Goal: Task Accomplishment & Management: Use online tool/utility

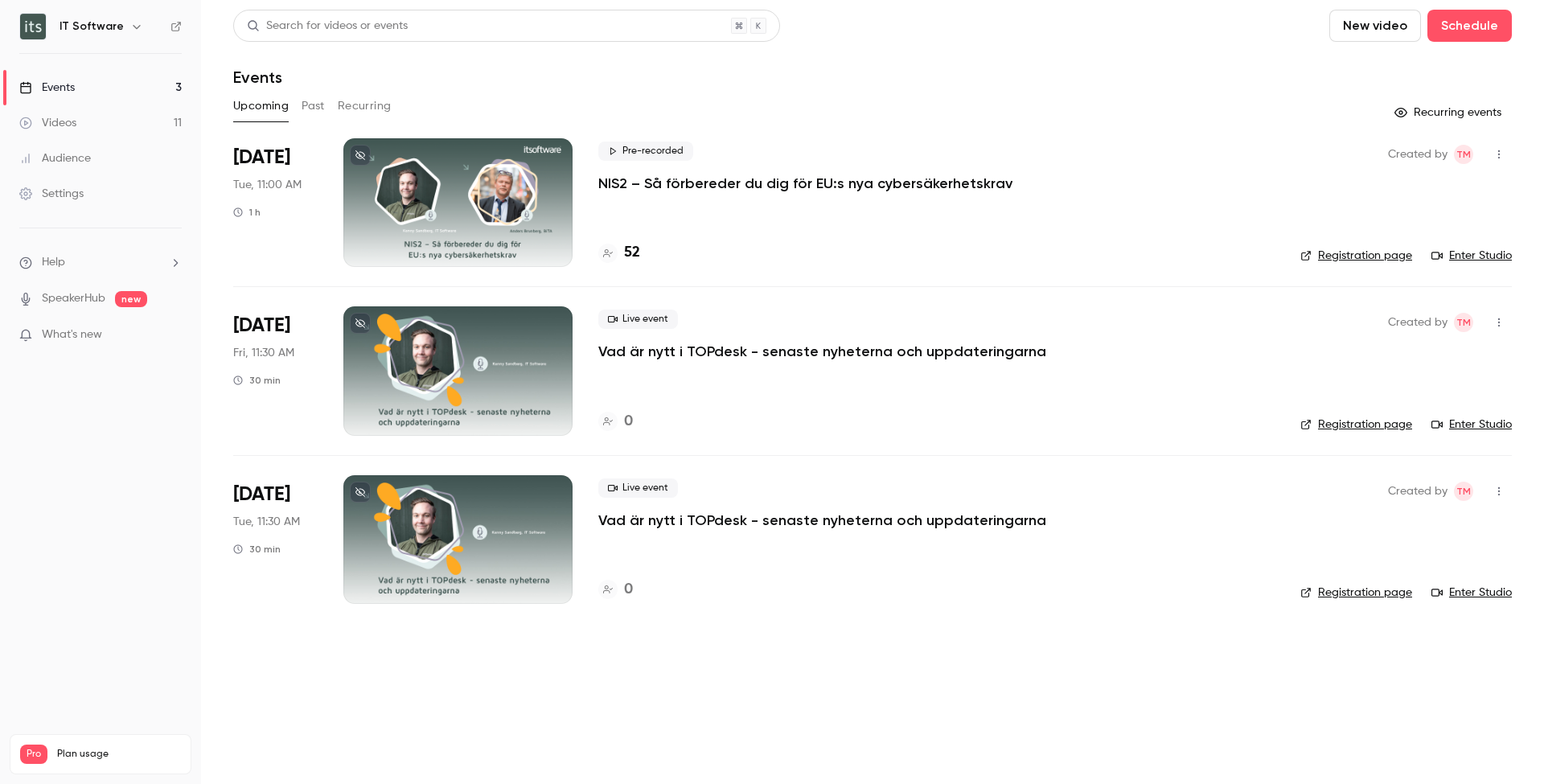
click at [1329, 27] on button "New video" at bounding box center [1375, 25] width 92 height 32
click at [1226, 68] on div "Record" at bounding box center [1242, 69] width 122 height 16
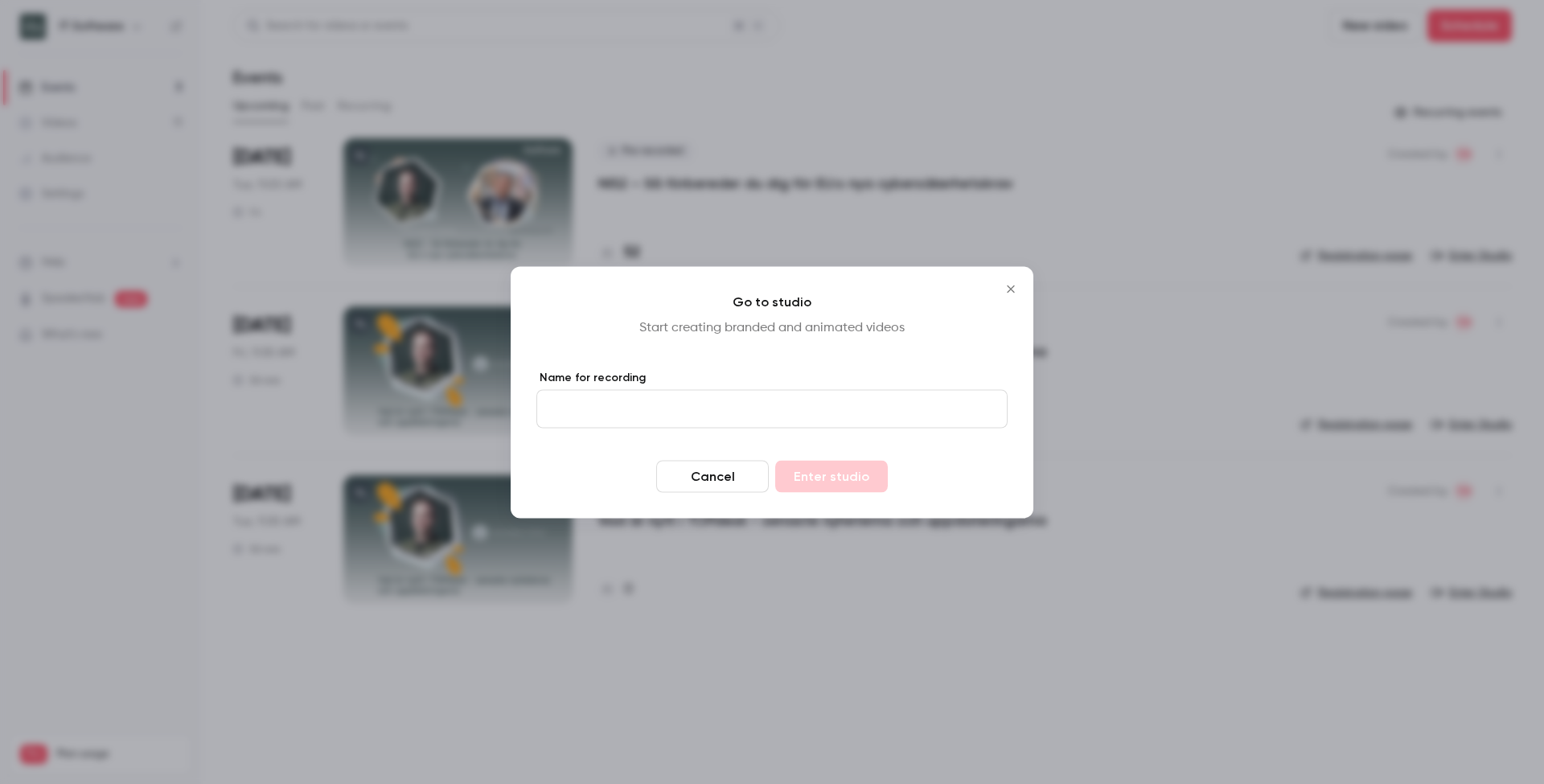
click at [700, 405] on input "Name for recording" at bounding box center [772, 407] width 471 height 38
type input "**********"
click at [838, 481] on button "Enter studio" at bounding box center [831, 476] width 112 height 32
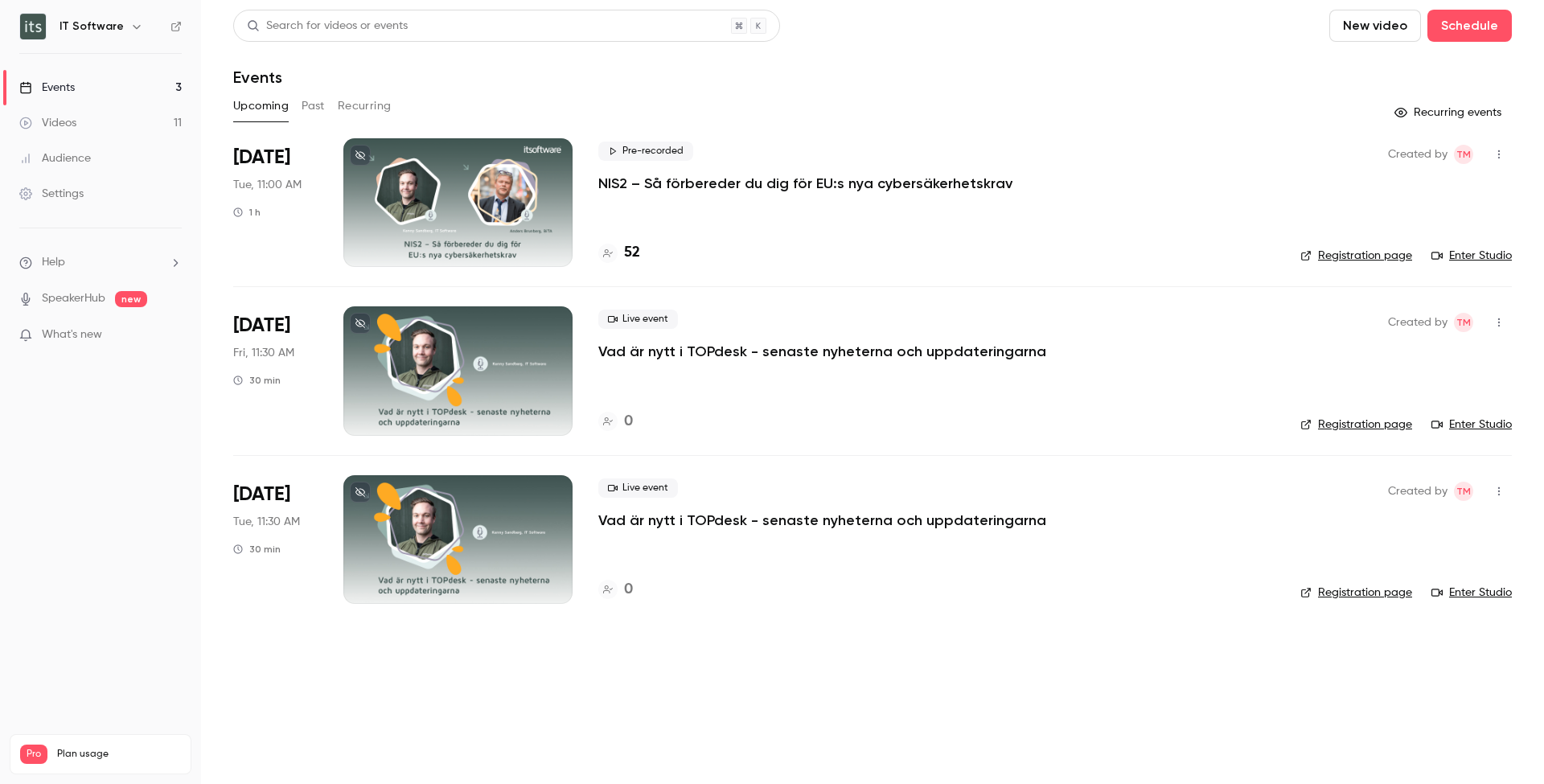
click at [64, 114] on link "Videos 11" at bounding box center [100, 123] width 201 height 36
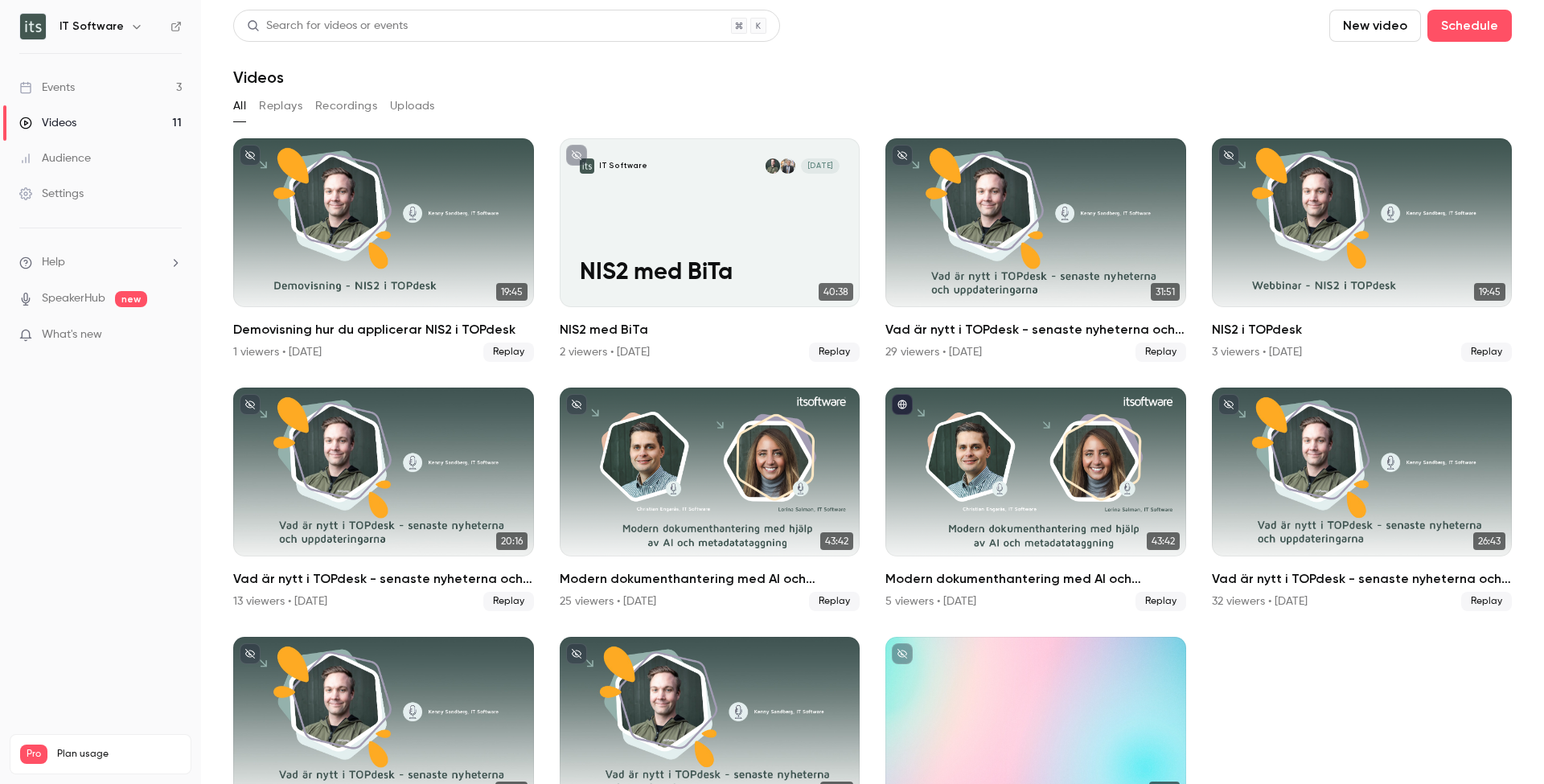
click at [54, 95] on link "Events 3" at bounding box center [100, 88] width 201 height 36
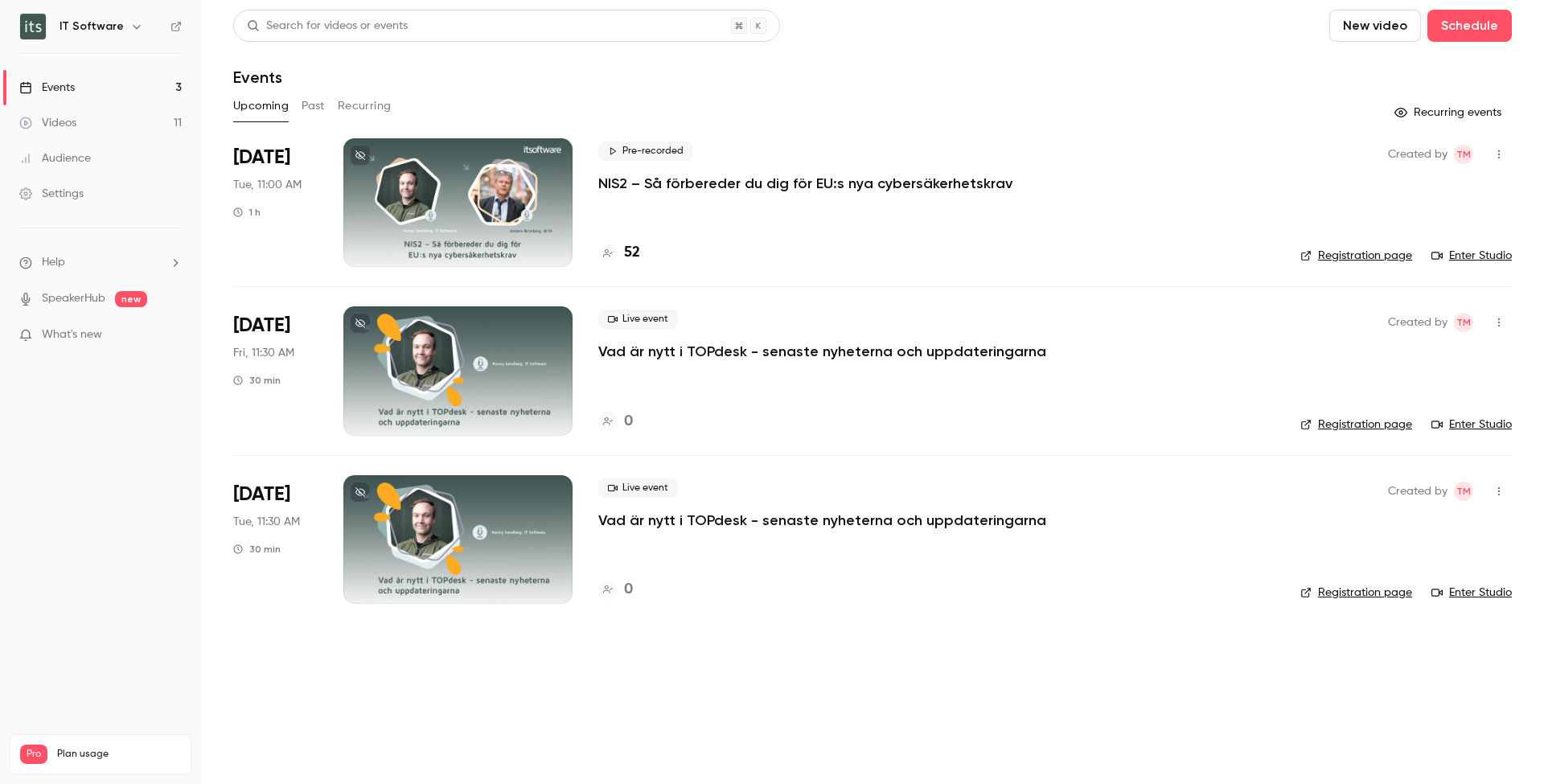
click at [1329, 31] on button "New video" at bounding box center [1375, 25] width 92 height 32
click at [1188, 78] on li "Record" at bounding box center [1230, 69] width 174 height 42
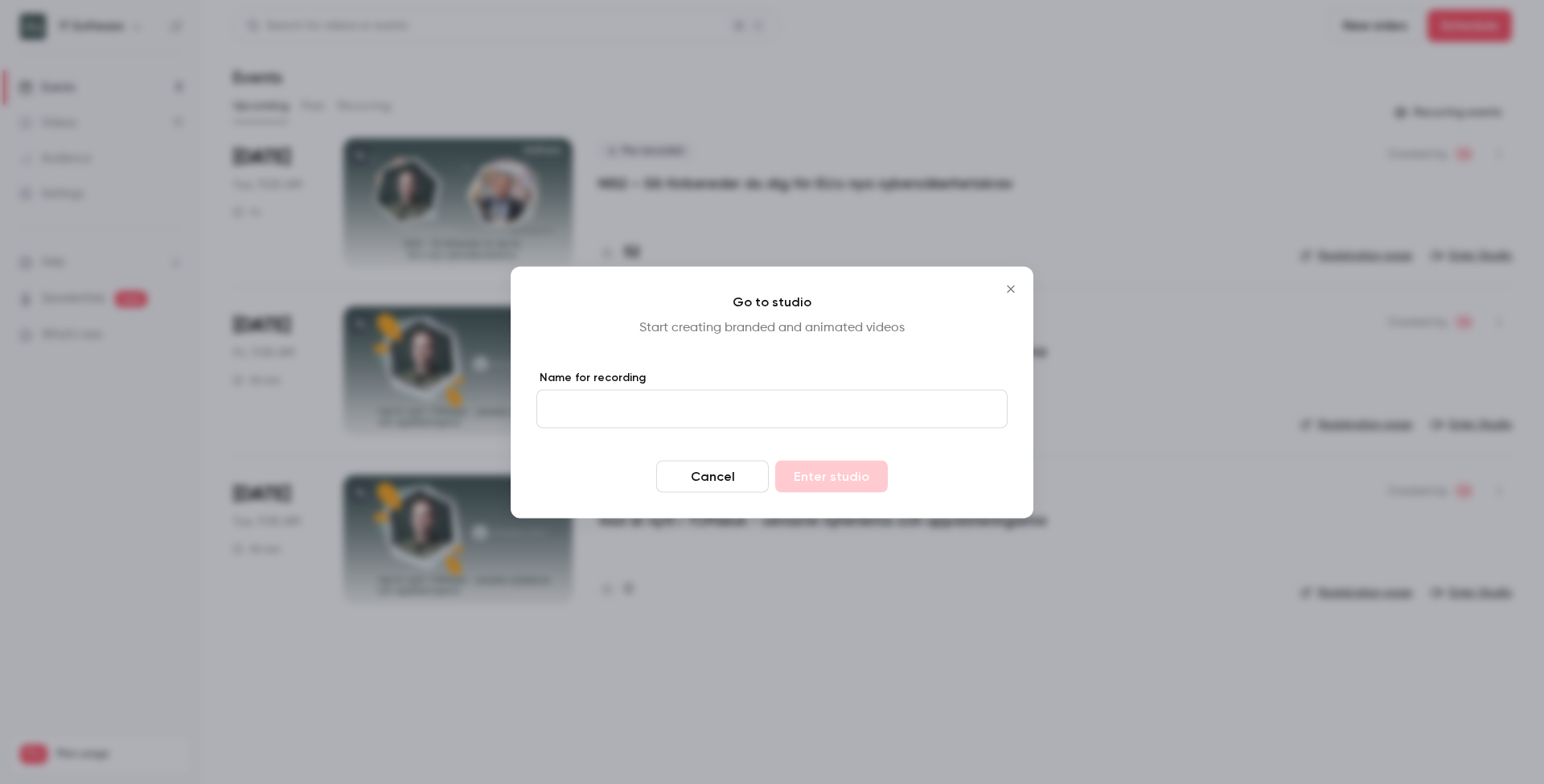
click at [632, 415] on input "Name for recording" at bounding box center [772, 407] width 471 height 38
type input "**********"
click at [819, 471] on button "Enter studio" at bounding box center [831, 476] width 112 height 32
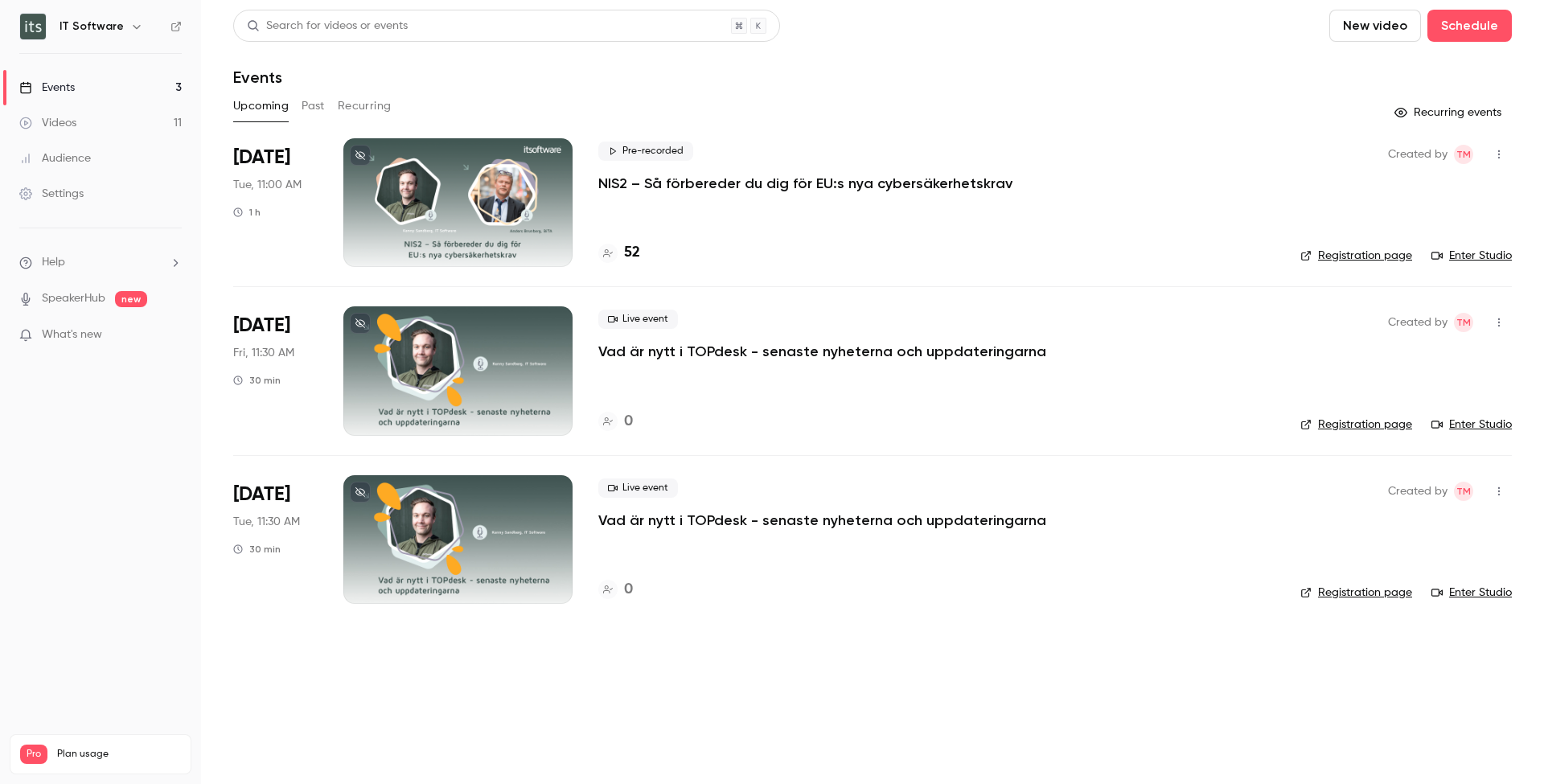
click at [127, 18] on button "button" at bounding box center [136, 26] width 20 height 20
click at [555, 77] on div at bounding box center [772, 392] width 1544 height 784
click at [1329, 39] on button "New video" at bounding box center [1375, 25] width 92 height 32
click at [1380, 61] on div at bounding box center [772, 392] width 1544 height 784
click at [356, 96] on button "Recurring" at bounding box center [365, 107] width 54 height 26
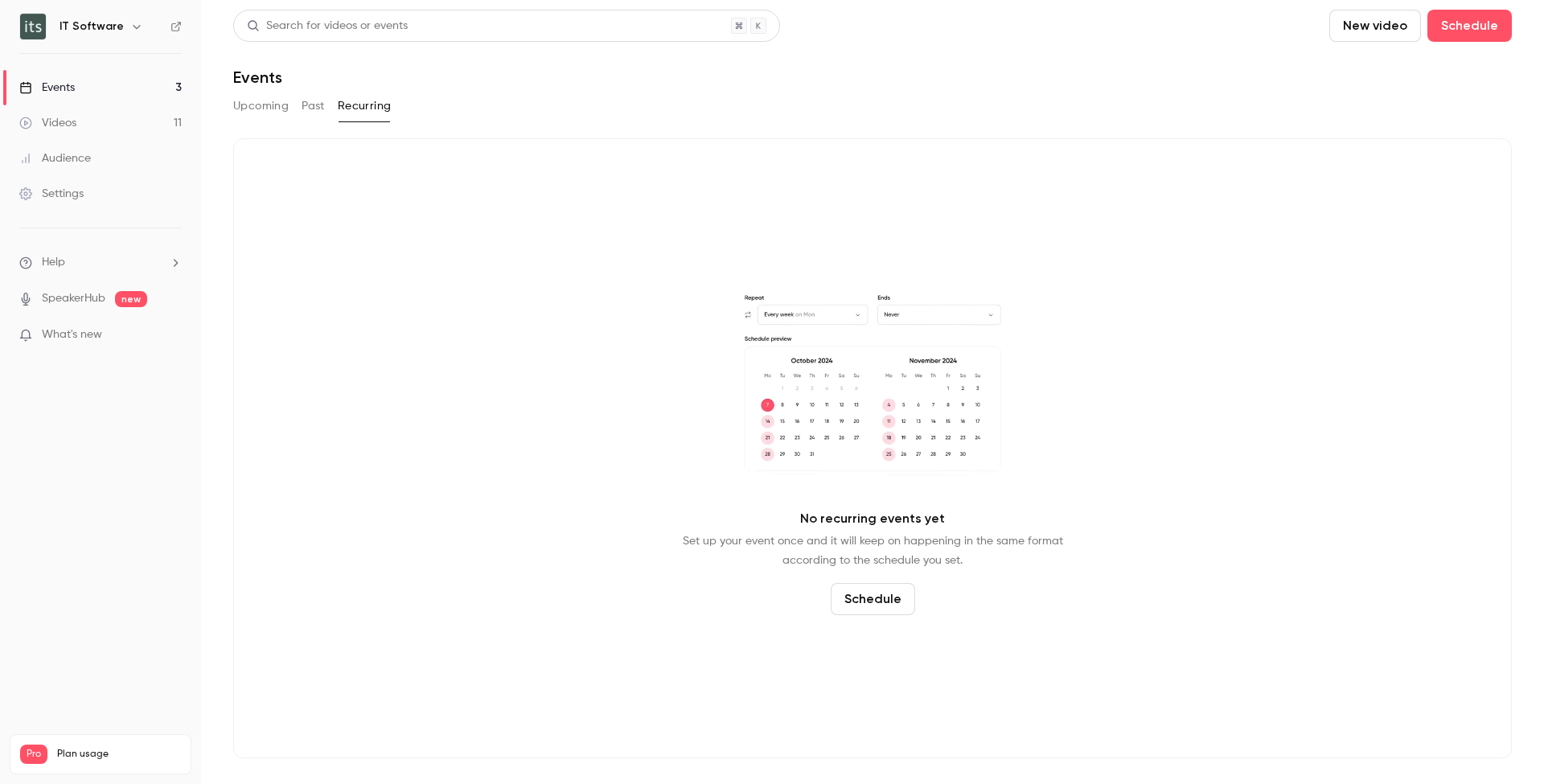
click at [306, 107] on button "Past" at bounding box center [313, 107] width 23 height 26
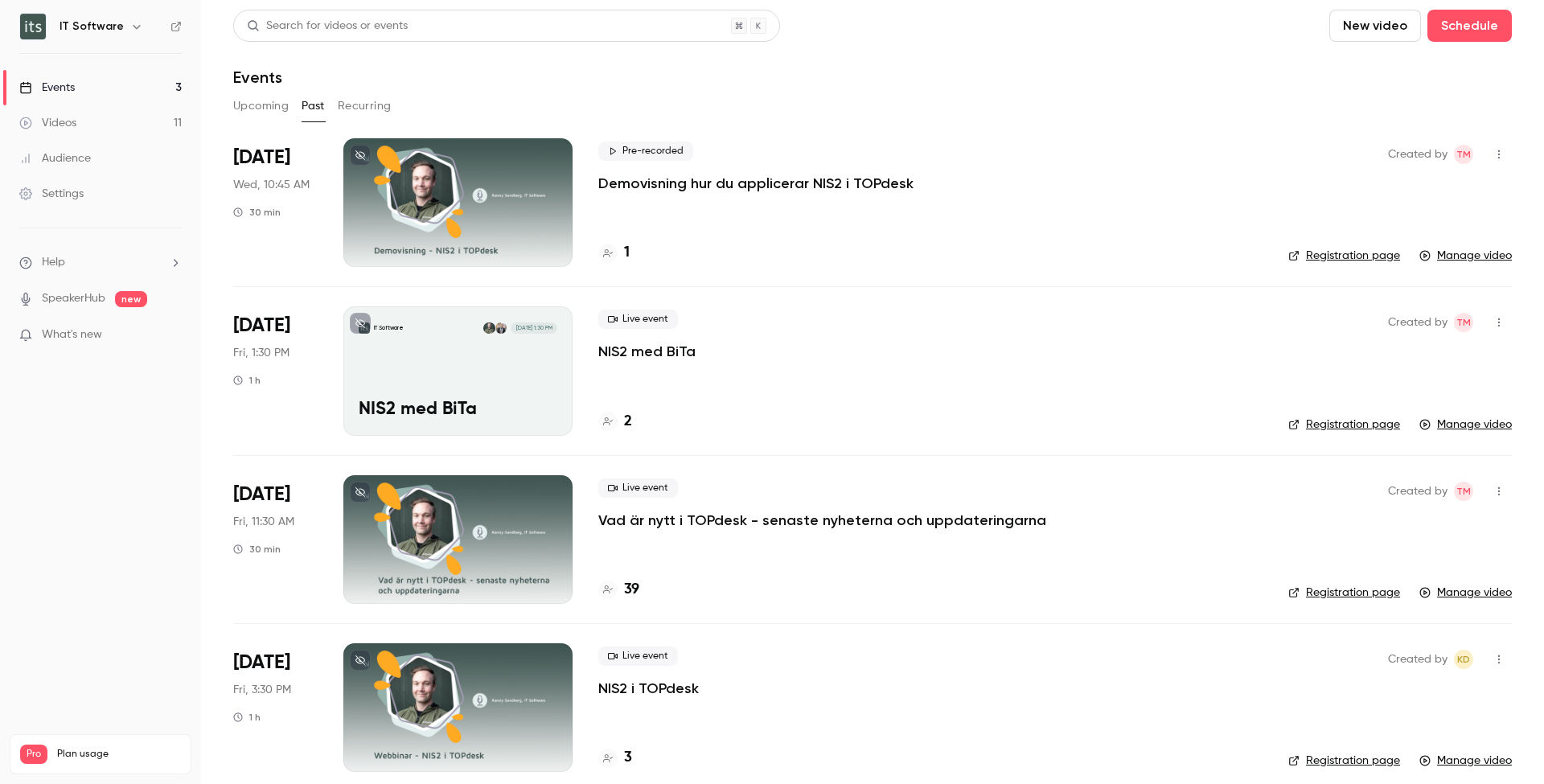
click at [283, 107] on button "Upcoming" at bounding box center [260, 107] width 55 height 26
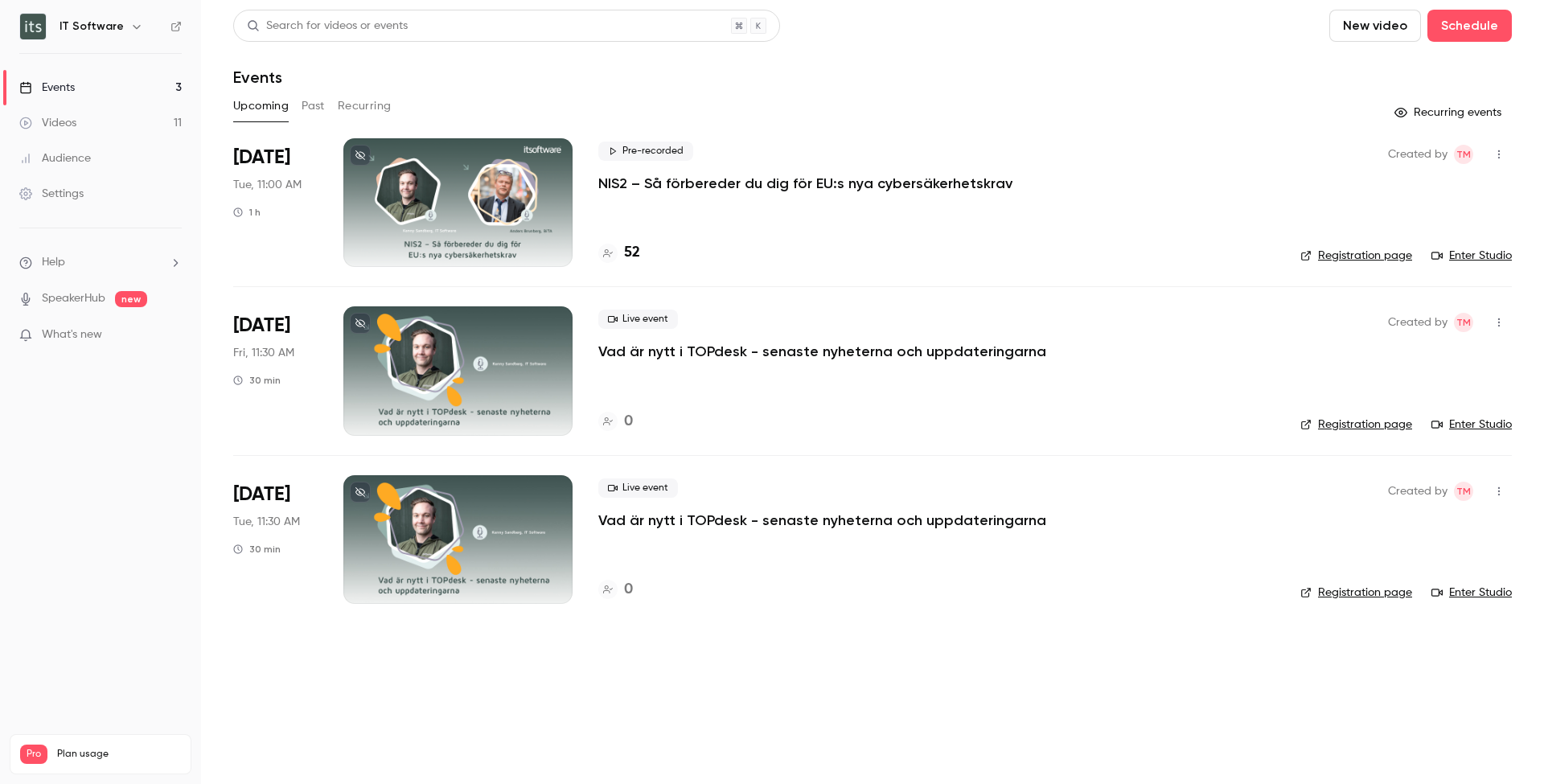
click at [77, 125] on div "Videos" at bounding box center [48, 122] width 57 height 16
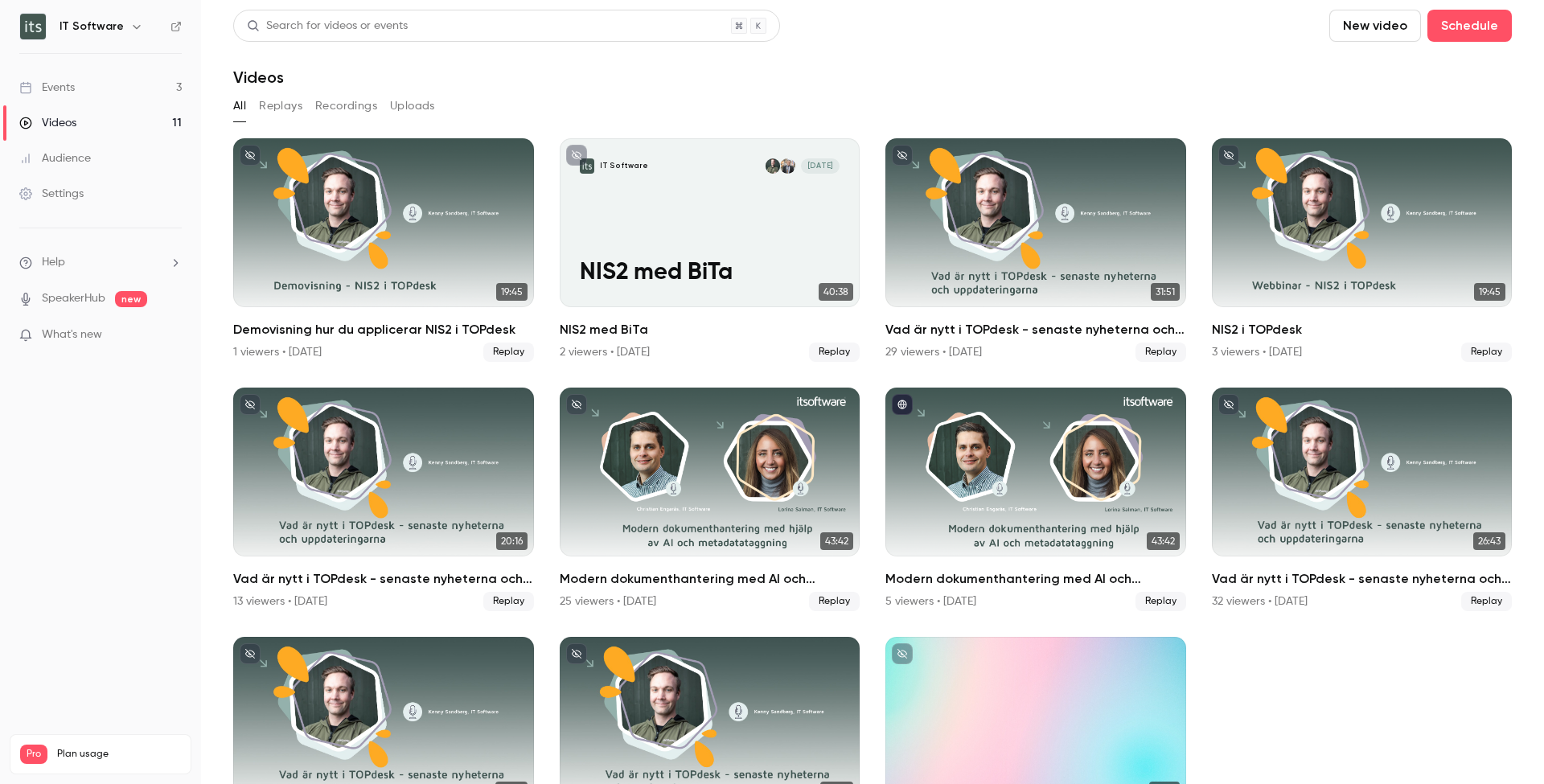
click at [49, 81] on div "Events" at bounding box center [47, 87] width 55 height 16
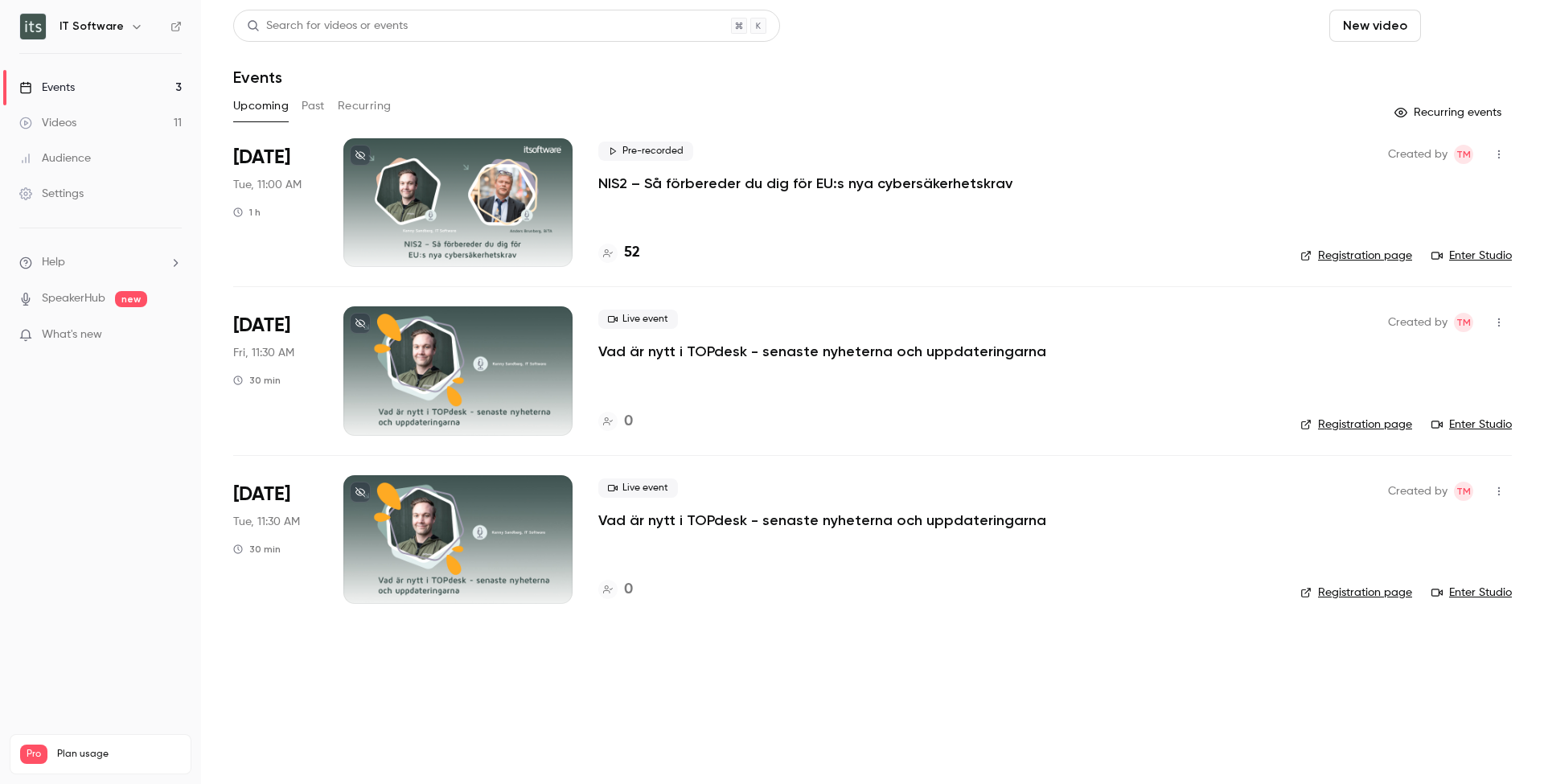
click at [1427, 35] on button "Schedule" at bounding box center [1469, 25] width 84 height 32
click at [1252, 60] on li "One time event" at bounding box center [1233, 69] width 174 height 42
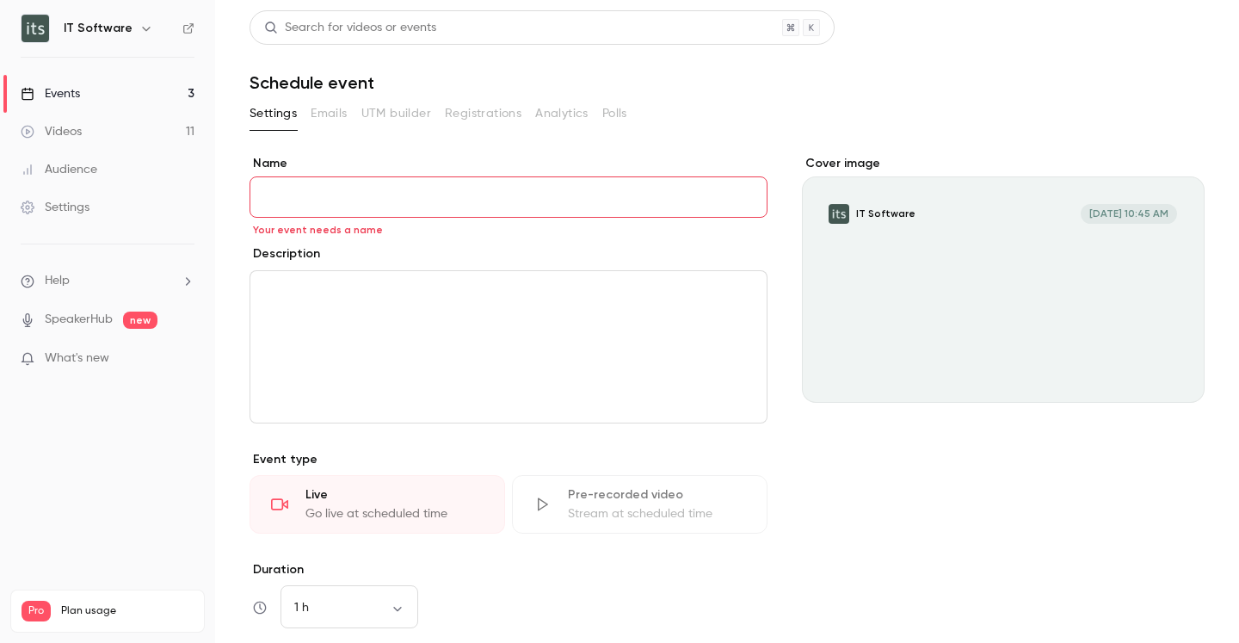
click at [699, 519] on div "Stream at scheduled time" at bounding box center [657, 513] width 178 height 17
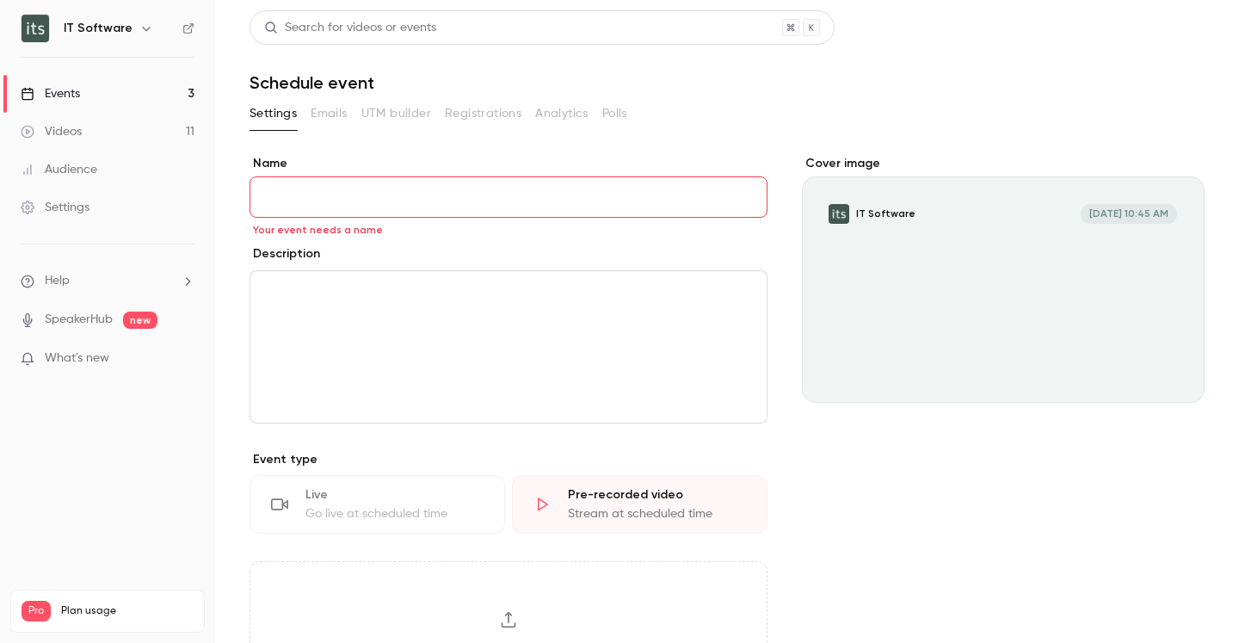
click at [556, 211] on input "Name" at bounding box center [508, 196] width 518 height 41
click at [80, 128] on div "Videos" at bounding box center [51, 131] width 61 height 17
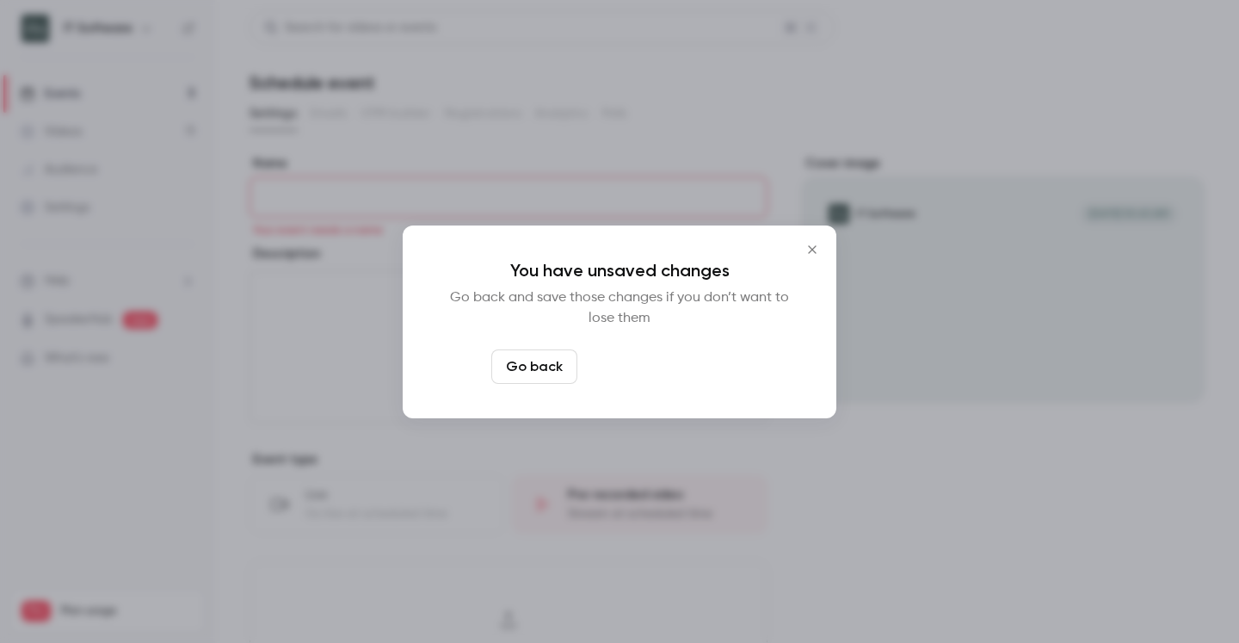
click at [663, 362] on button "Leave page anyway" at bounding box center [665, 366] width 163 height 34
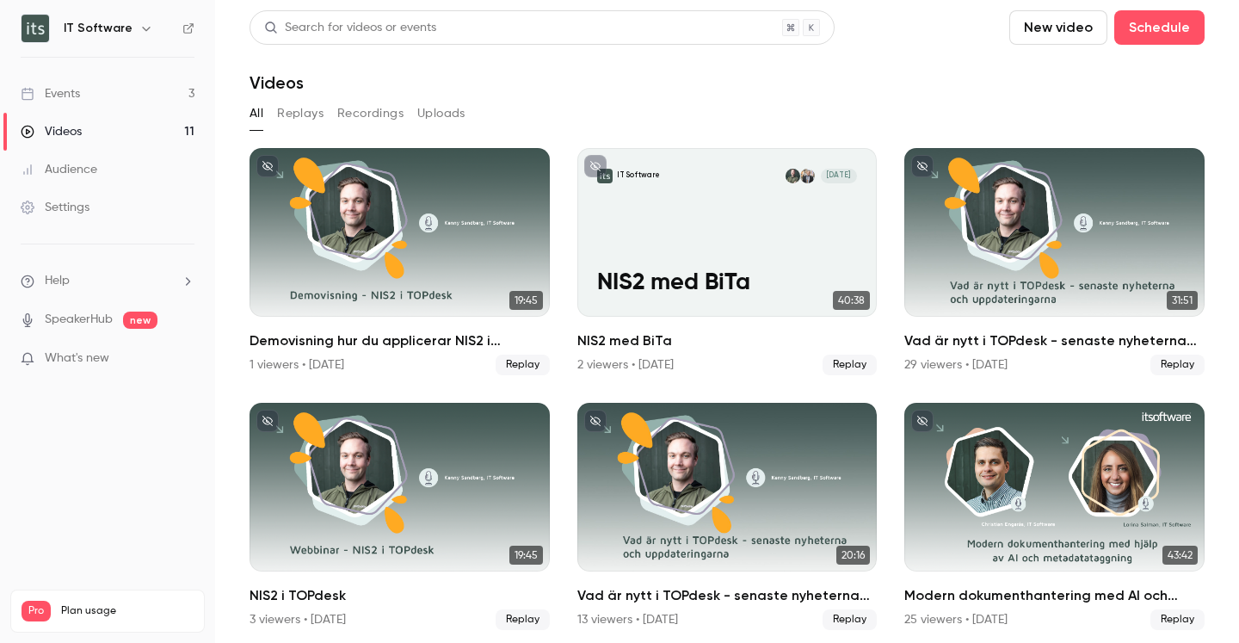
click at [1009, 36] on button "New video" at bounding box center [1058, 27] width 98 height 34
click at [900, 60] on li "Record" at bounding box center [928, 74] width 186 height 45
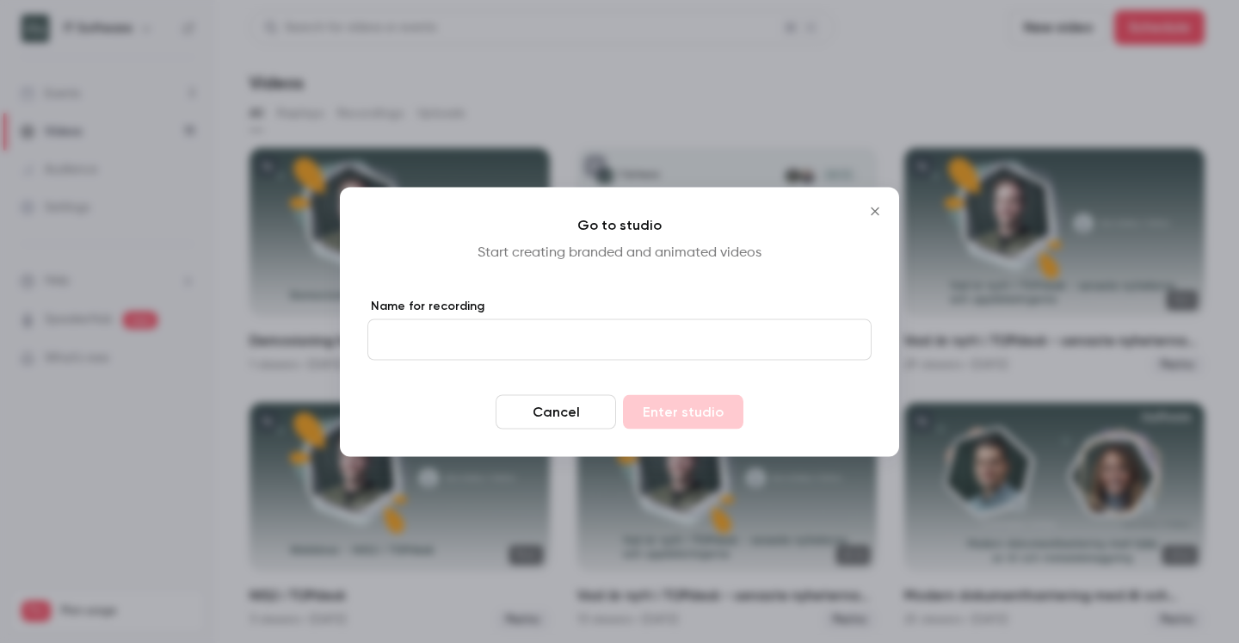
click at [471, 340] on input "Name for recording" at bounding box center [619, 338] width 504 height 41
type input "*****"
click at [681, 406] on button "Enter studio" at bounding box center [683, 411] width 120 height 34
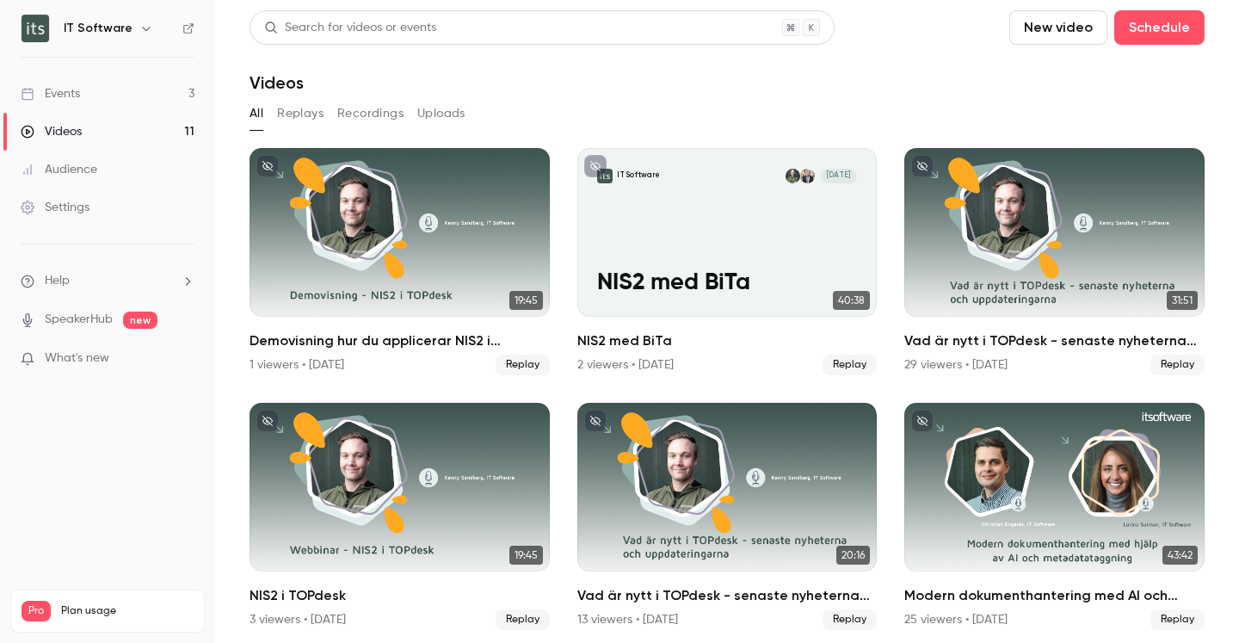
click at [59, 86] on div "Events" at bounding box center [50, 93] width 59 height 17
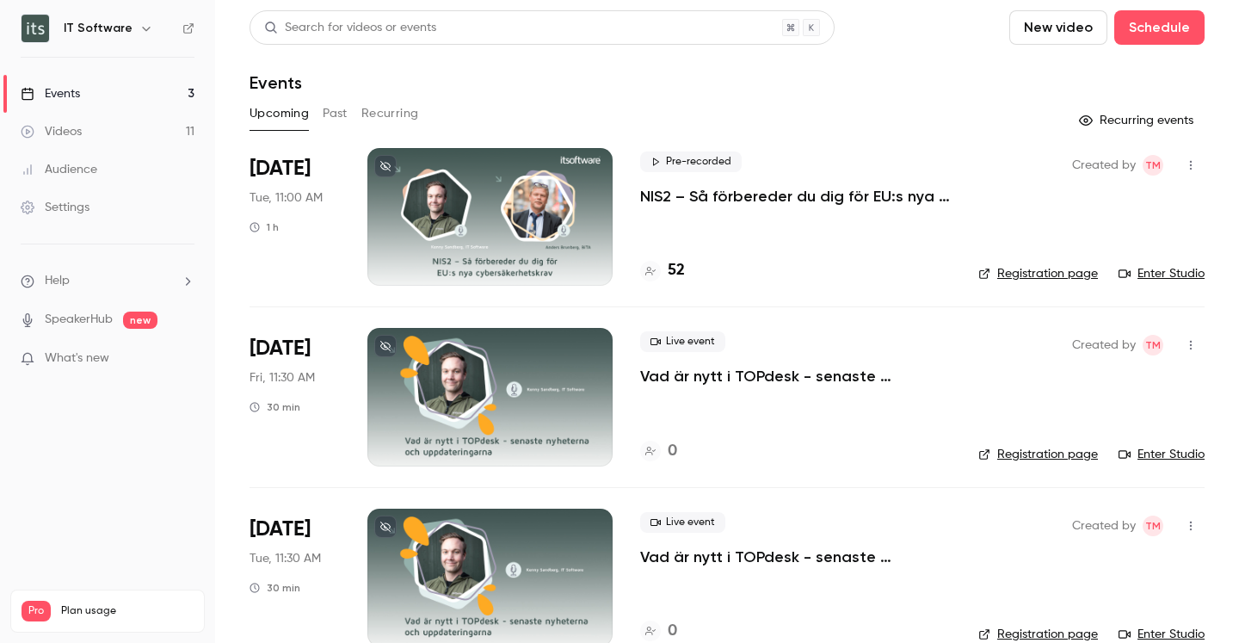
click at [1009, 27] on button "New video" at bounding box center [1058, 27] width 98 height 34
click at [712, 114] on div at bounding box center [619, 321] width 1239 height 643
click at [1114, 37] on button "Schedule" at bounding box center [1159, 27] width 90 height 34
click at [911, 85] on li "One time event" at bounding box center [932, 74] width 186 height 45
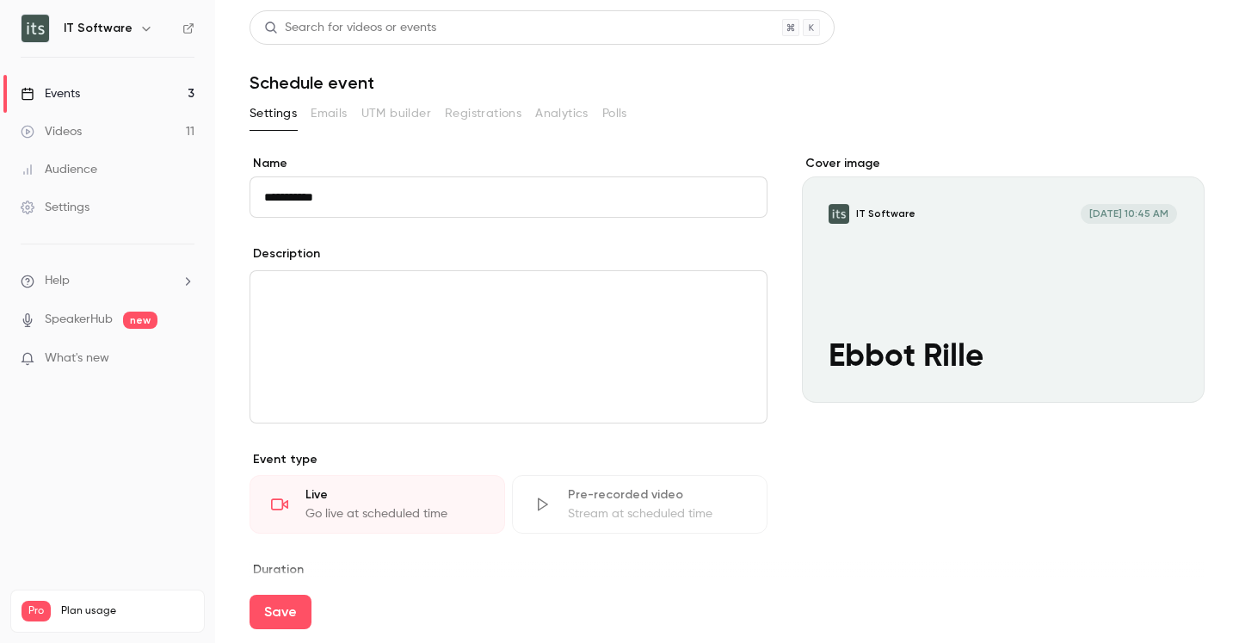
type input "**********"
click at [386, 287] on p "editor" at bounding box center [508, 291] width 489 height 21
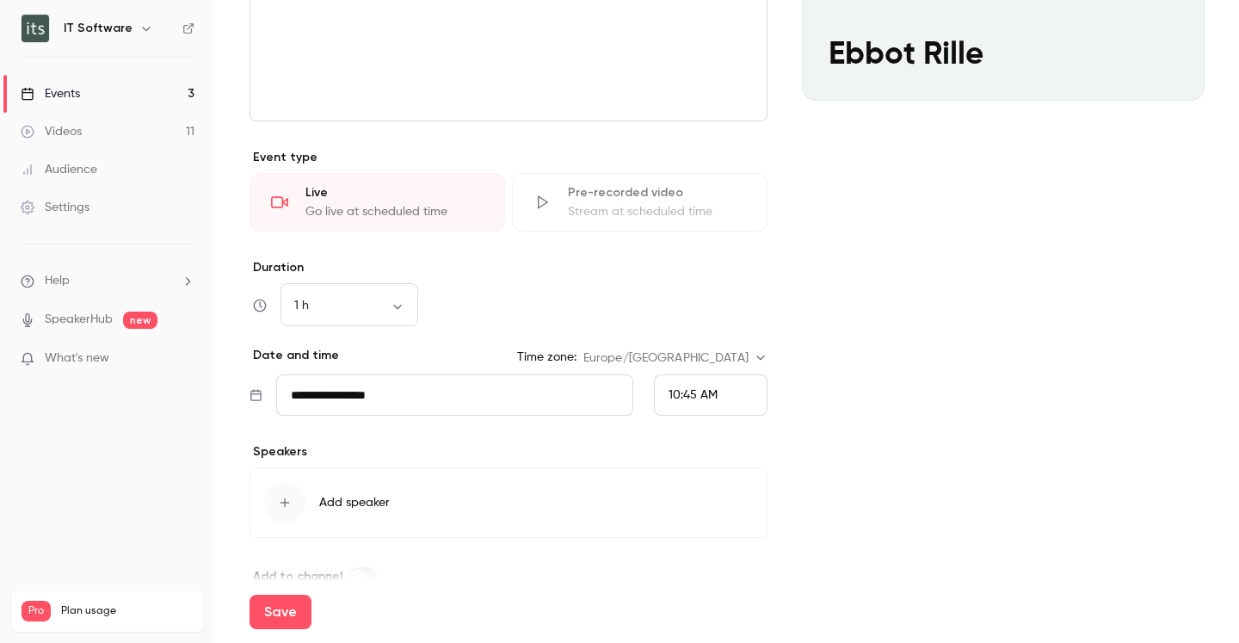
scroll to position [303, 0]
click at [677, 395] on span "10:45 AM" at bounding box center [692, 394] width 49 height 12
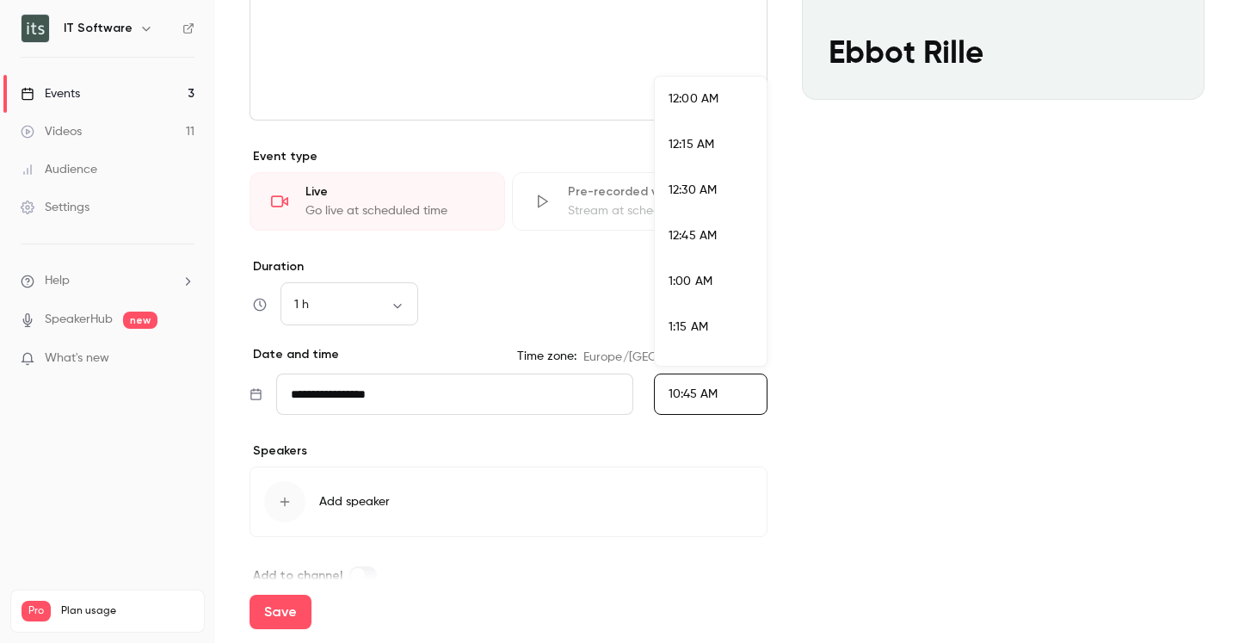
scroll to position [1839, 0]
click at [705, 268] on span "11:00 AM" at bounding box center [692, 266] width 48 height 12
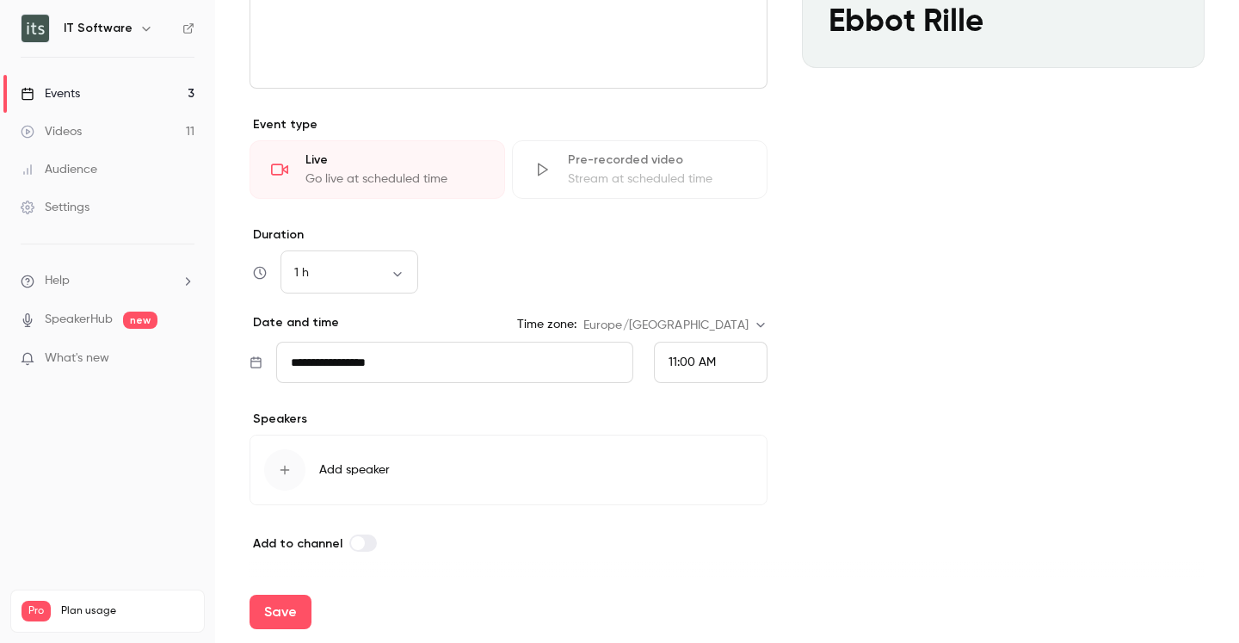
scroll to position [335, 0]
click at [284, 606] on button "Save" at bounding box center [280, 611] width 62 height 34
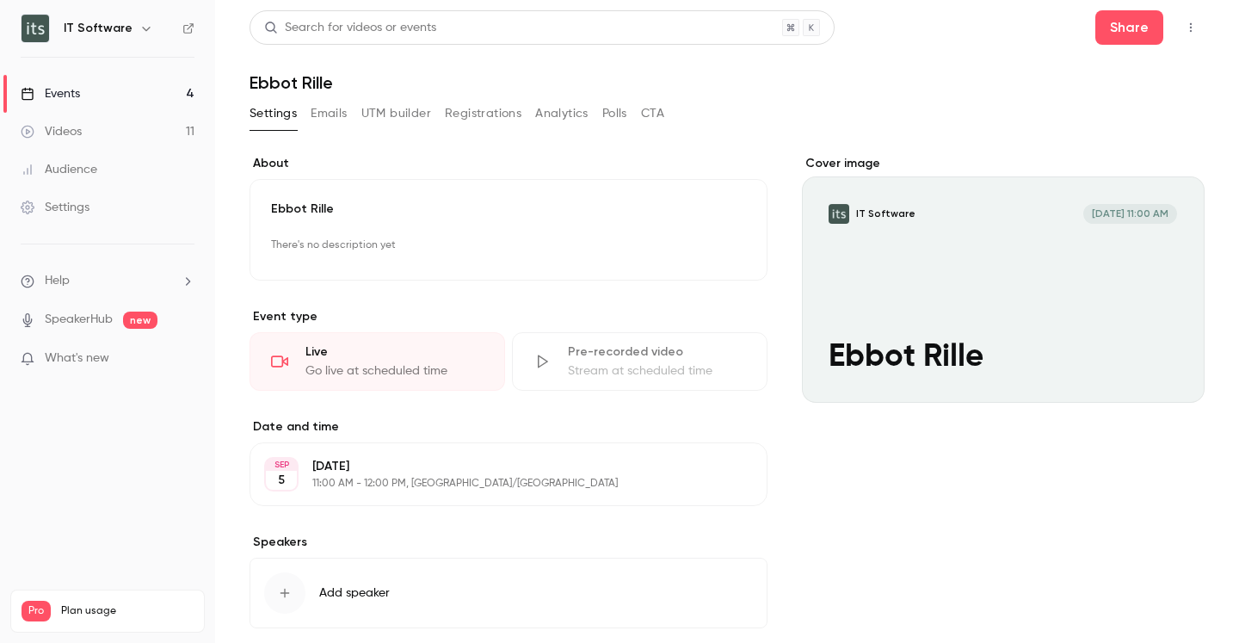
click at [1190, 28] on icon "button" at bounding box center [1191, 27] width 2 height 9
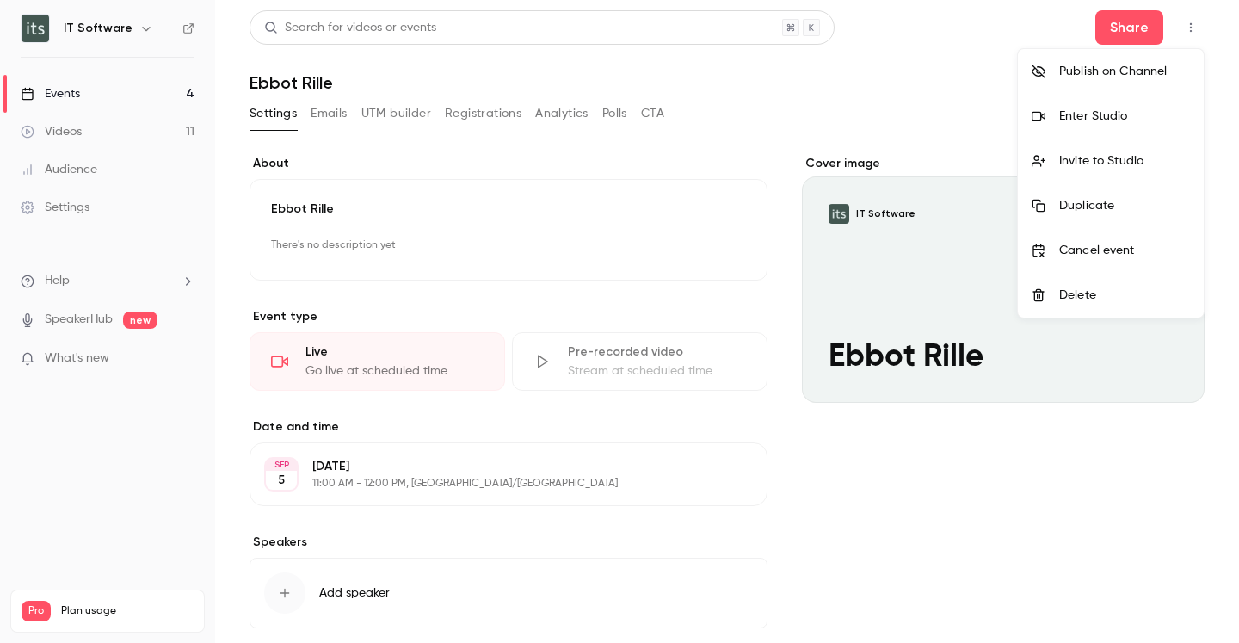
click at [1090, 119] on div "Enter Studio" at bounding box center [1124, 116] width 131 height 17
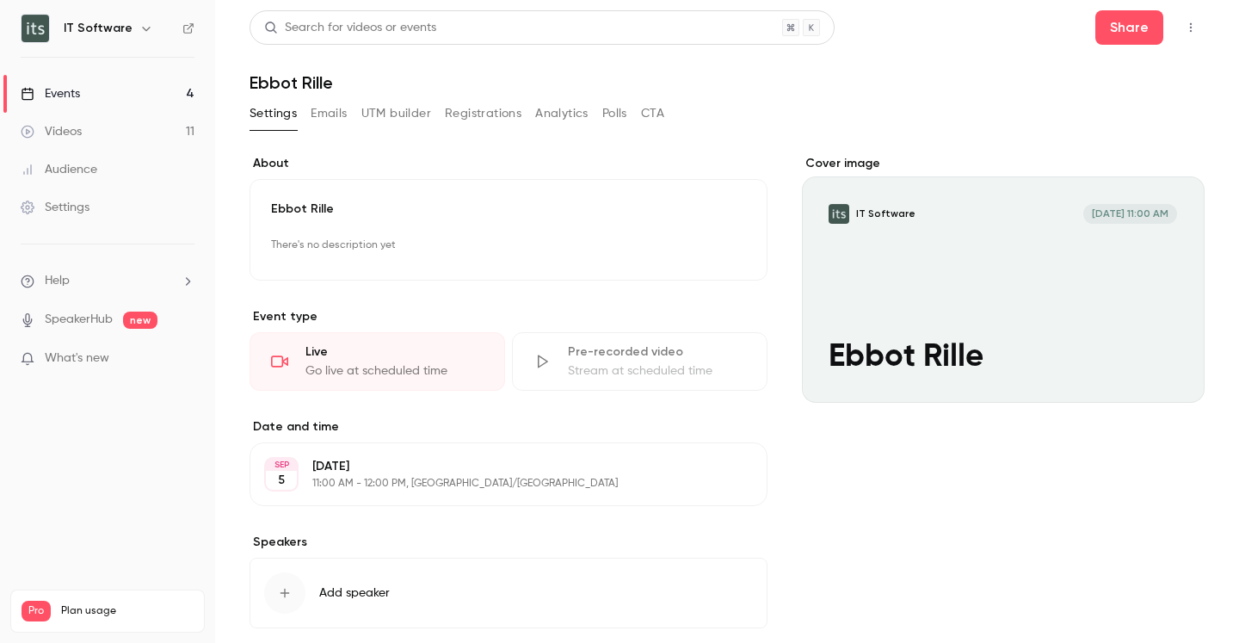
click at [102, 118] on link "Videos 11" at bounding box center [107, 132] width 215 height 38
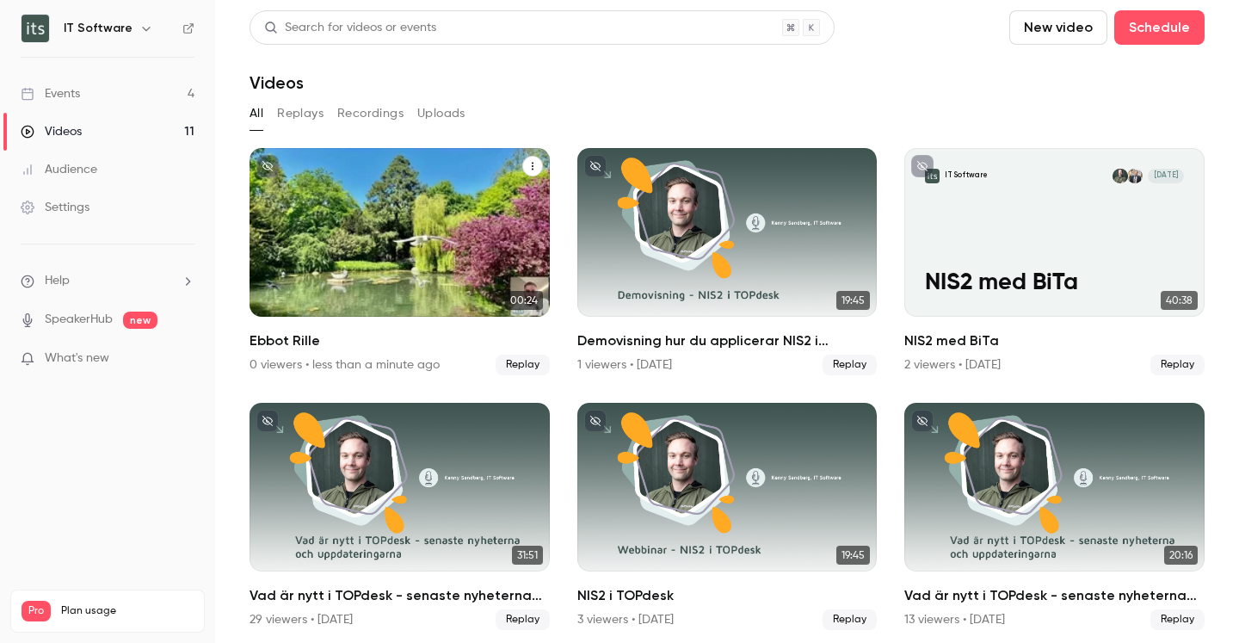
click at [406, 212] on div "IT Software R Sep 5 Ebbot Rille" at bounding box center [399, 232] width 300 height 169
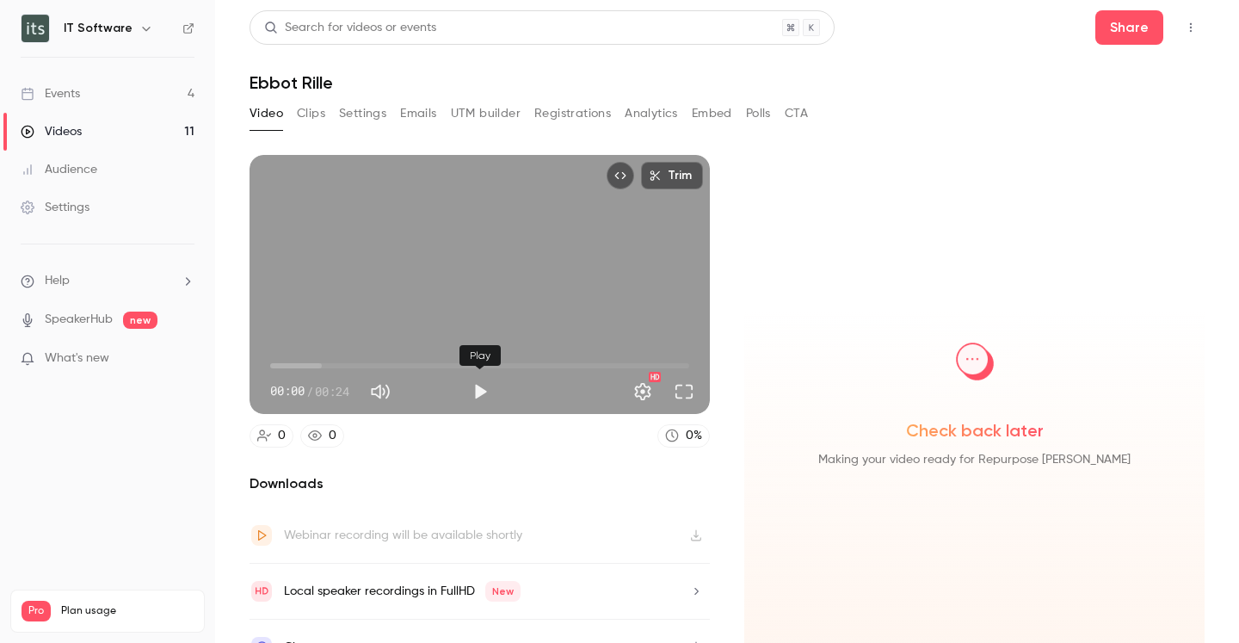
click at [480, 391] on button "Play" at bounding box center [480, 391] width 34 height 34
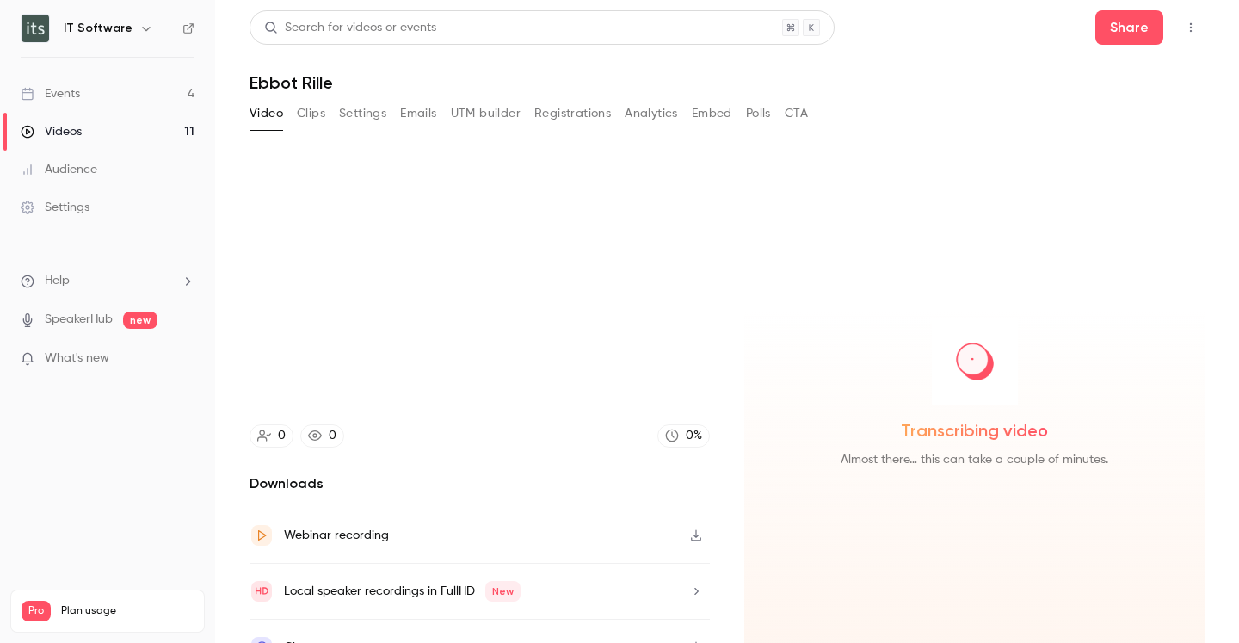
type input "**"
